Goal: Information Seeking & Learning: Learn about a topic

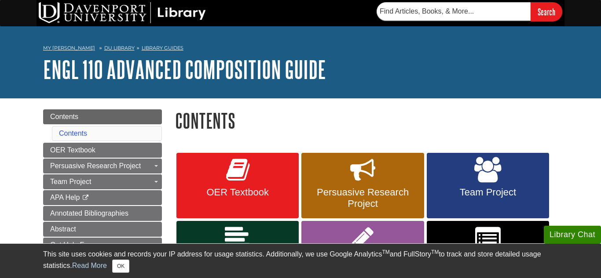
click at [287, 87] on div "My [PERSON_NAME][GEOGRAPHIC_DATA] Library Guides ENGL 110 Advanced Composition …" at bounding box center [300, 62] width 601 height 72
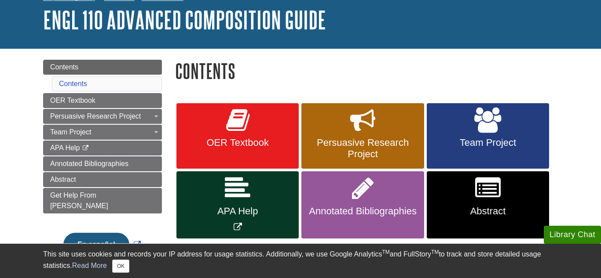
scroll to position [70, 0]
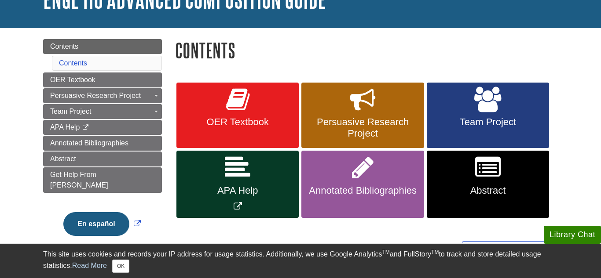
click at [329, 39] on h1 "Contents" at bounding box center [366, 50] width 383 height 22
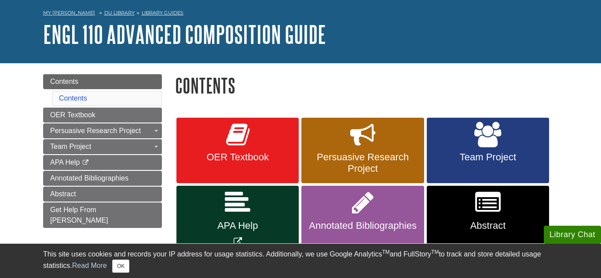
scroll to position [53, 0]
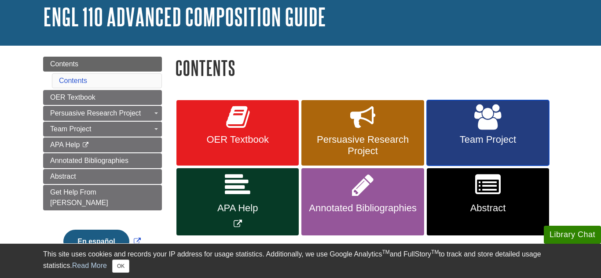
click at [436, 121] on link "Team Project" at bounding box center [488, 133] width 122 height 66
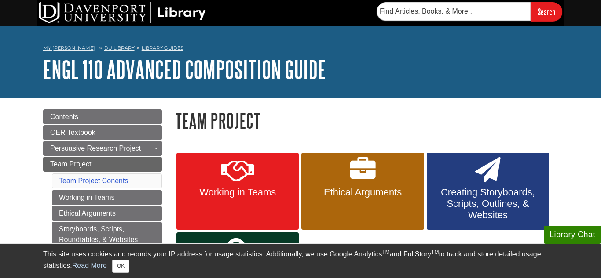
click at [350, 132] on div "Working in Teams Ethical Arguments Creating Storyboards, Scripts, Outlines, & W…" at bounding box center [366, 219] width 396 height 175
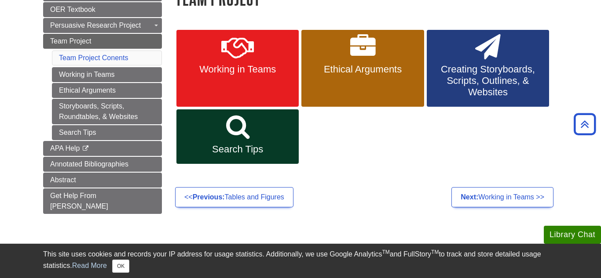
scroll to position [106, 0]
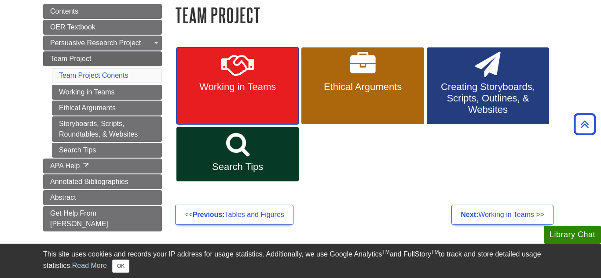
click at [232, 73] on icon at bounding box center [237, 65] width 33 height 26
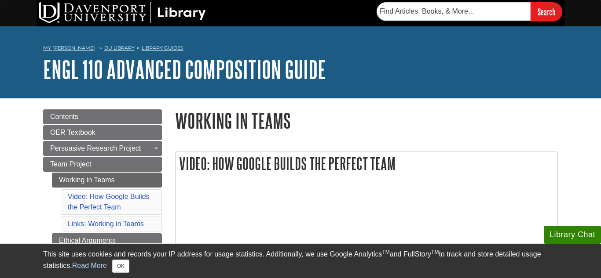
click at [300, 166] on h2 "Video: How Google Builds the Perfect Team" at bounding box center [367, 163] width 382 height 23
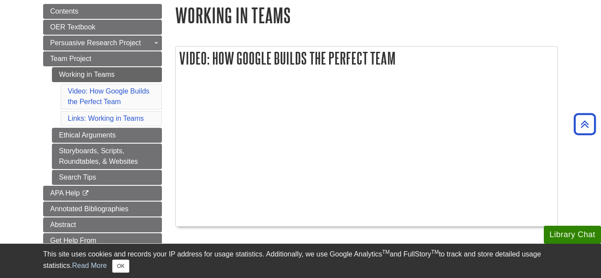
scroll to position [88, 0]
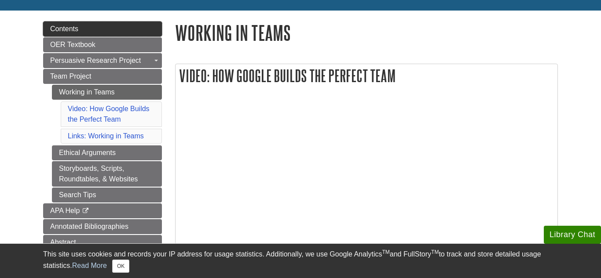
click at [139, 33] on link "Contents" at bounding box center [102, 29] width 119 height 15
